Goal: Information Seeking & Learning: Get advice/opinions

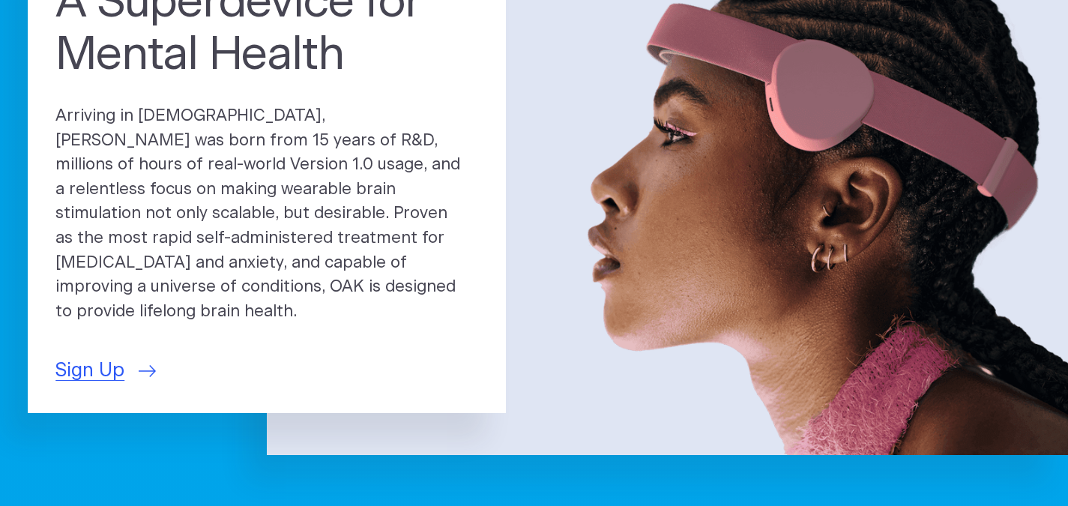
scroll to position [179, 0]
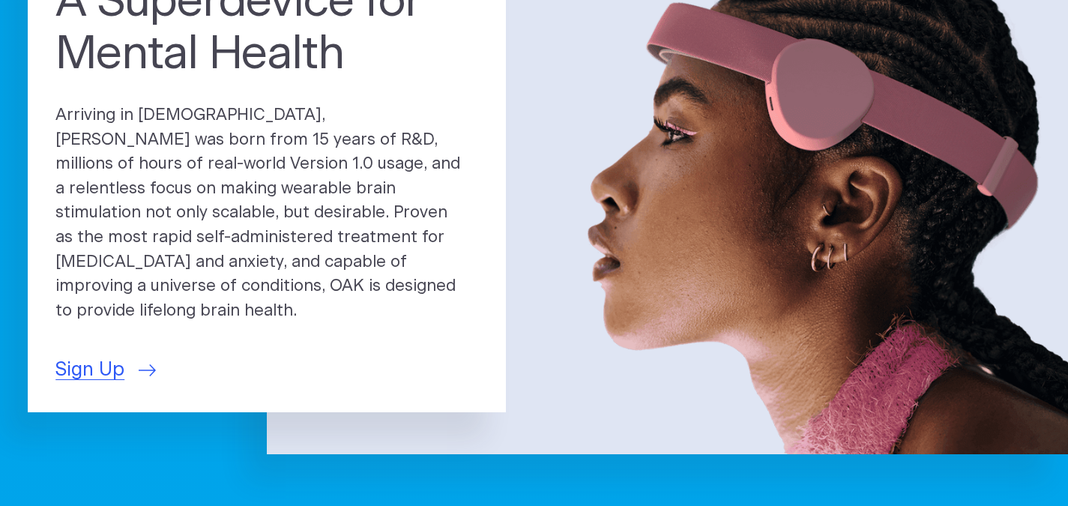
click at [444, 367] on p "Sign Up" at bounding box center [266, 370] width 423 height 28
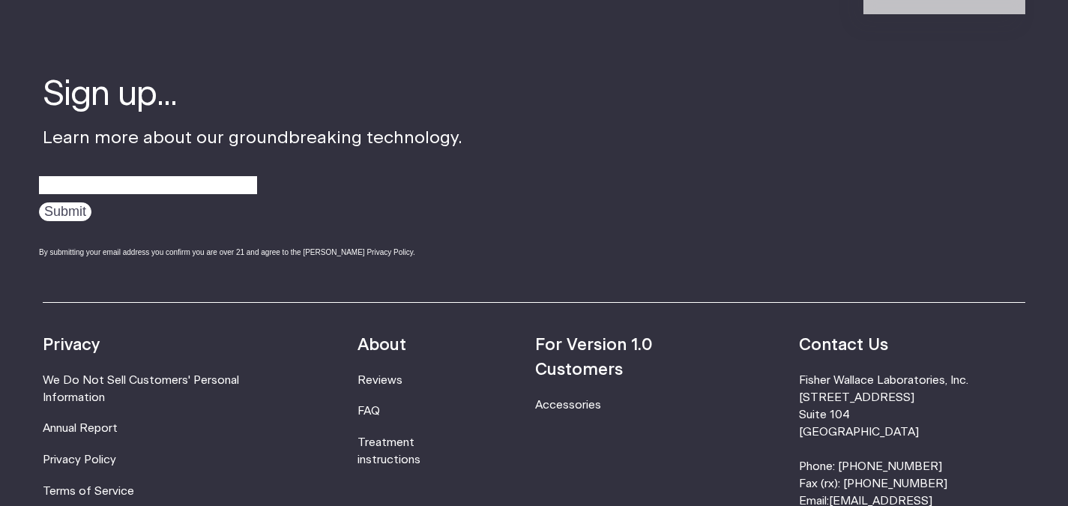
scroll to position [4953, 0]
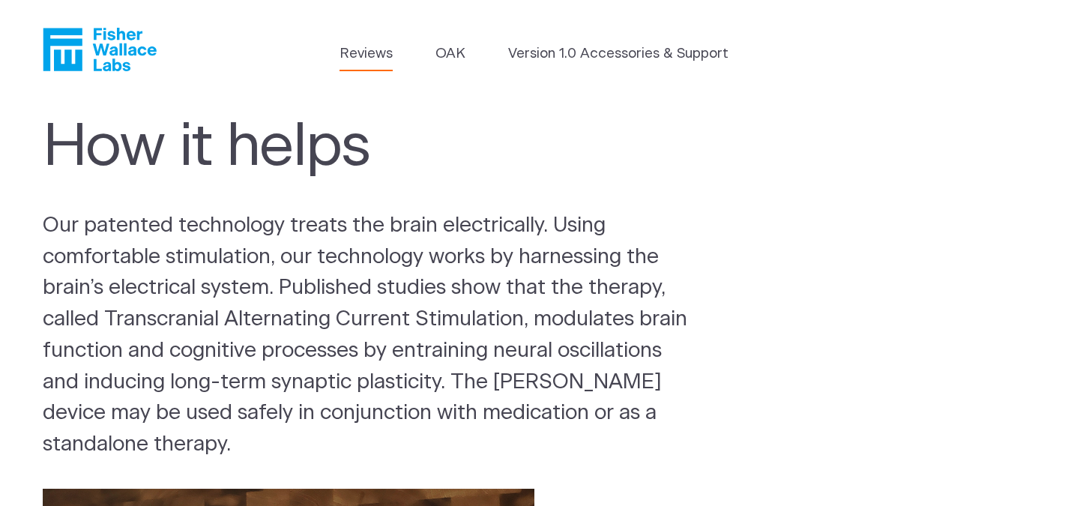
click at [382, 61] on link "Reviews" at bounding box center [366, 53] width 53 height 21
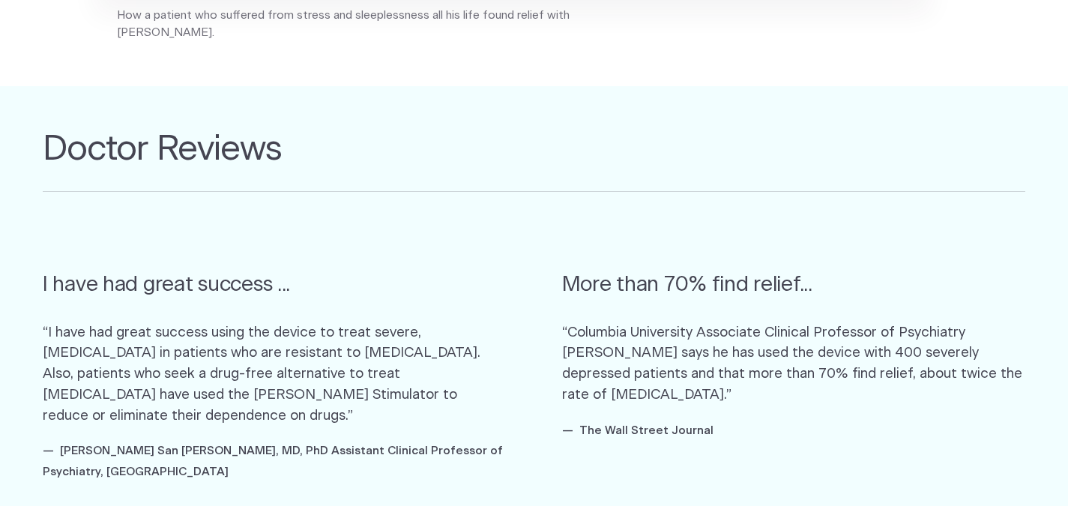
scroll to position [796, 0]
